Goal: Entertainment & Leisure: Consume media (video, audio)

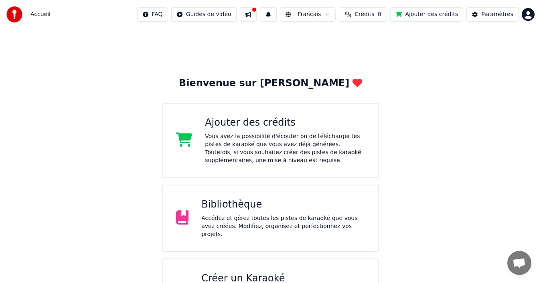
click at [220, 215] on div "Bibliothèque Accédez et gérez toutes les pistes de karaoké que vous avez créées…" at bounding box center [283, 218] width 164 height 40
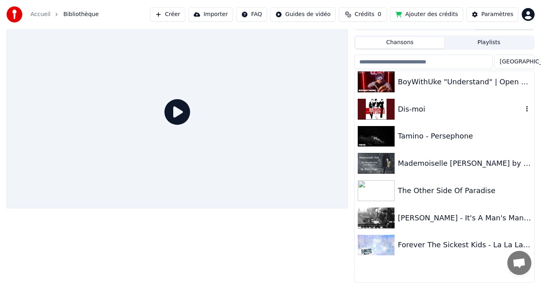
scroll to position [232, 0]
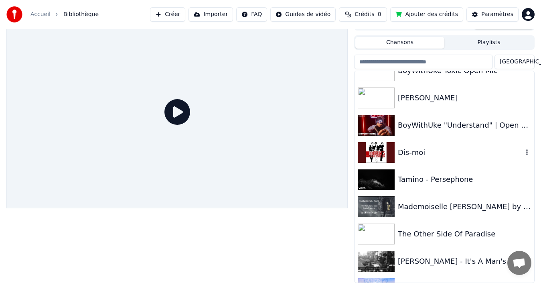
click at [439, 153] on div "Dis-moi" at bounding box center [460, 152] width 125 height 11
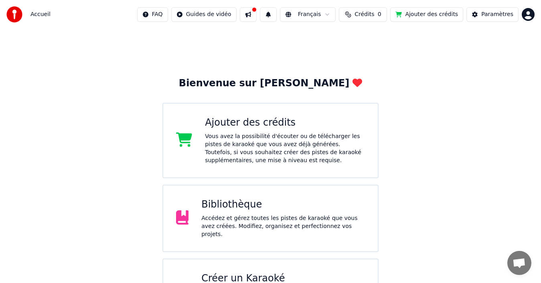
click at [191, 193] on div "Bibliothèque Accédez et gérez toutes les pistes de karaoké que vous avez créées…" at bounding box center [271, 218] width 217 height 67
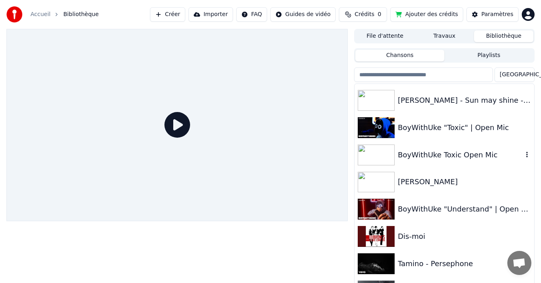
scroll to position [241, 0]
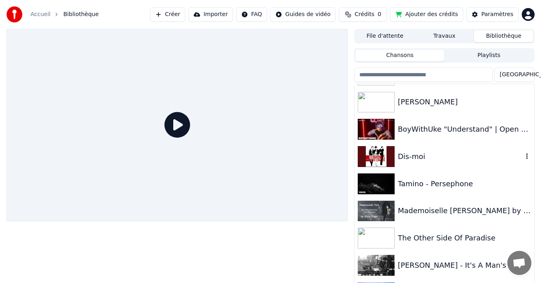
click at [435, 160] on div "Dis-moi" at bounding box center [460, 156] width 125 height 11
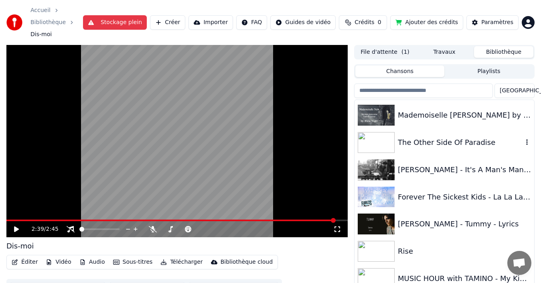
scroll to position [272, 0]
